Goal: Share content: Share content

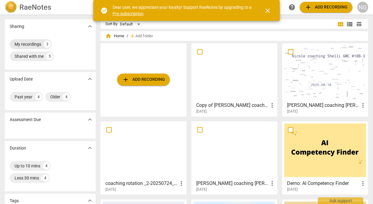
click at [18, 44] on div "My recordings" at bounding box center [28, 44] width 27 height 6
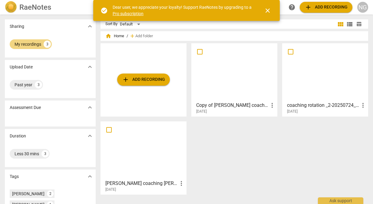
click at [266, 9] on span "close" at bounding box center [267, 10] width 7 height 7
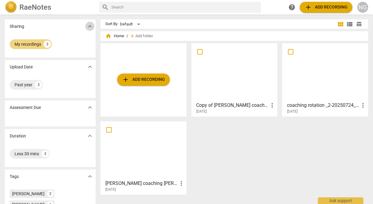
click at [88, 26] on span "expand_more" at bounding box center [89, 26] width 7 height 7
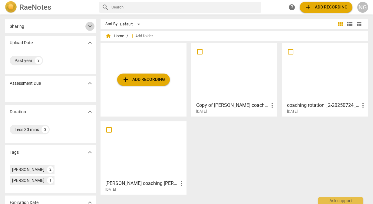
click at [88, 26] on span "expand_more" at bounding box center [89, 26] width 7 height 7
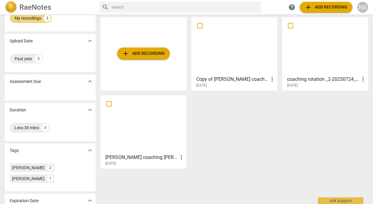
scroll to position [56, 0]
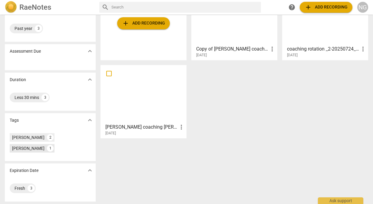
click at [34, 149] on div "[PERSON_NAME]" at bounding box center [28, 148] width 32 height 6
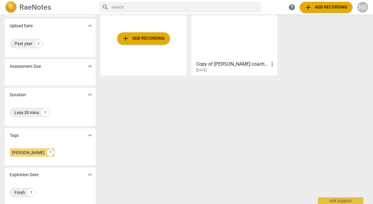
scroll to position [45, 0]
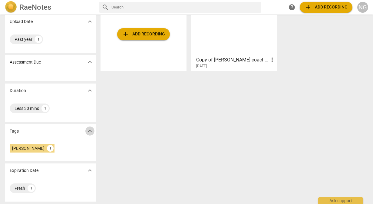
click at [91, 134] on span "expand_more" at bounding box center [89, 130] width 7 height 7
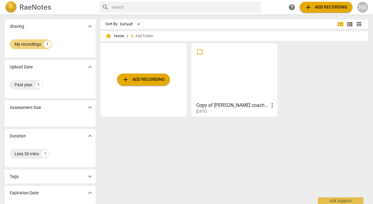
scroll to position [0, 0]
click at [87, 32] on div "Sharing expand_more" at bounding box center [50, 26] width 91 height 14
click at [90, 26] on span "expand_more" at bounding box center [89, 26] width 7 height 7
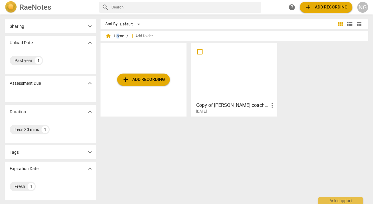
click at [117, 36] on span "home Home" at bounding box center [114, 36] width 19 height 6
drag, startPoint x: 117, startPoint y: 36, endPoint x: 106, endPoint y: 36, distance: 11.5
click at [106, 36] on span "home" at bounding box center [108, 36] width 6 height 6
click at [87, 24] on span "expand_more" at bounding box center [89, 26] width 7 height 7
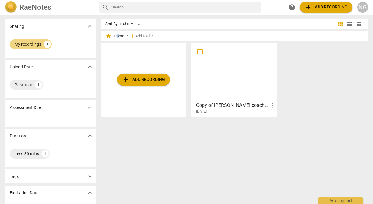
click at [34, 8] on h2 "RaeNotes" at bounding box center [35, 7] width 32 height 8
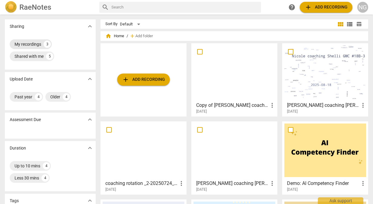
click at [17, 44] on div "My recordings" at bounding box center [28, 44] width 27 height 6
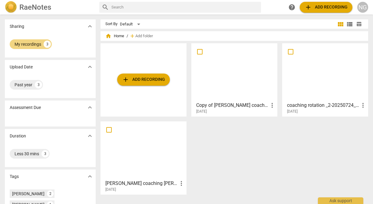
click at [312, 106] on h3 "coaching rotation _2-20250724_090909-Meeting Recording" at bounding box center [323, 105] width 72 height 7
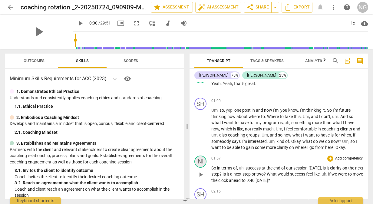
scroll to position [363, 0]
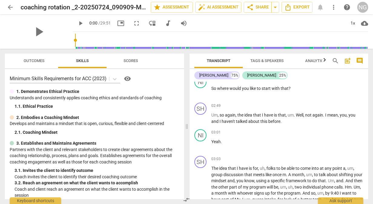
click at [8, 7] on span "arrow_back" at bounding box center [10, 7] width 7 height 7
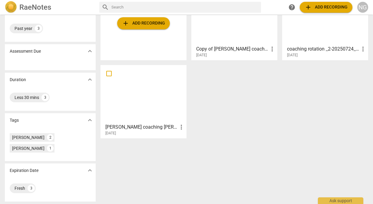
scroll to position [26, 0]
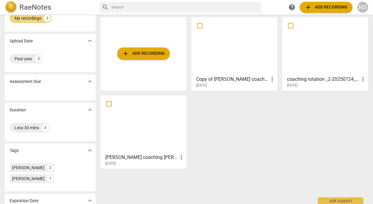
click at [129, 155] on h3 "[PERSON_NAME] coaching [PERSON_NAME] - IMC #2 (Coaching Rotation) Recorded [DAT…" at bounding box center [141, 157] width 72 height 7
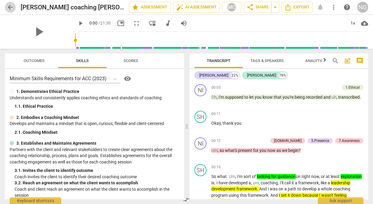
click at [6, 7] on span "arrow_back" at bounding box center [10, 7] width 11 height 7
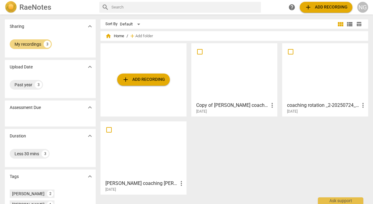
click at [336, 106] on h3 "coaching rotation _2-20250724_090909-Meeting Recording" at bounding box center [323, 105] width 72 height 7
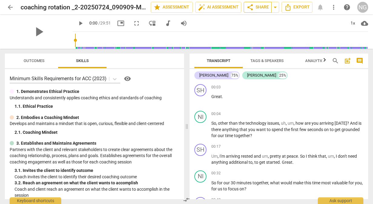
click at [259, 5] on span "share Share" at bounding box center [257, 7] width 22 height 7
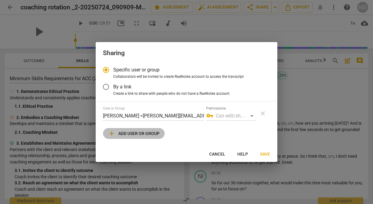
click at [132, 135] on span "add Add user or group" at bounding box center [133, 133] width 51 height 7
radio input "false"
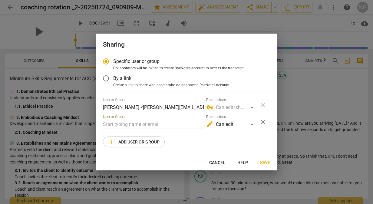
click at [132, 124] on input "text" at bounding box center [153, 124] width 101 height 10
type input "[PERSON_NAME][EMAIL_ADDRESS][DOMAIN_NAME]"
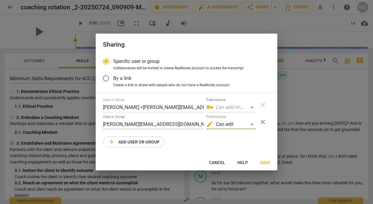
click at [266, 164] on span "Save" at bounding box center [265, 163] width 10 height 6
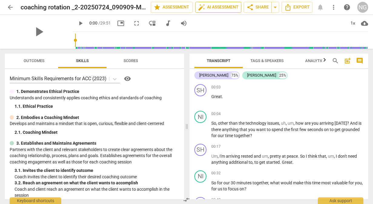
click at [217, 7] on span "auto_fix_high AI Assessment" at bounding box center [218, 7] width 41 height 7
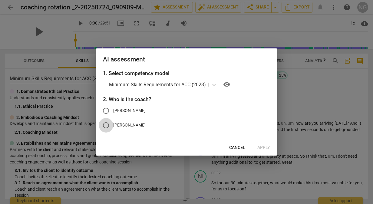
click at [107, 124] on input "[PERSON_NAME]" at bounding box center [106, 125] width 15 height 15
radio input "true"
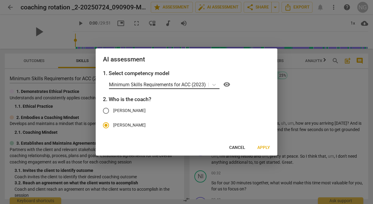
click at [178, 82] on p "Minimum Skills Requirements for ACC (2023)" at bounding box center [157, 84] width 97 height 7
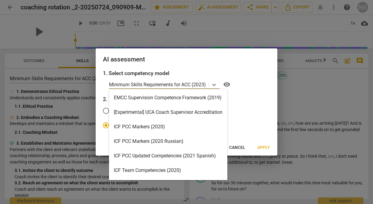
click at [149, 129] on div "ICF PCC Markers (2020)" at bounding box center [168, 126] width 118 height 15
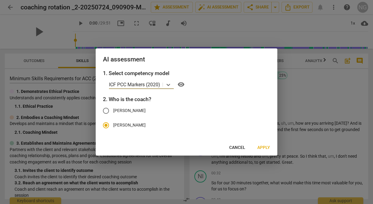
click at [263, 147] on span "Apply" at bounding box center [263, 148] width 13 height 6
